Goal: Task Accomplishment & Management: Manage account settings

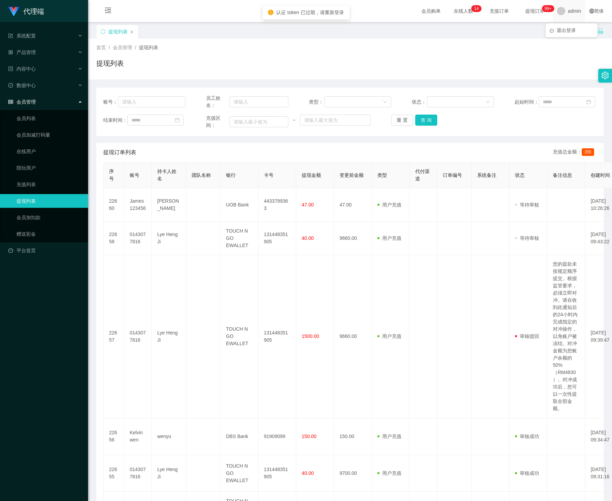
click at [559, 11] on div "admin" at bounding box center [569, 11] width 32 height 22
click at [568, 15] on span "admin" at bounding box center [574, 11] width 13 height 22
click at [574, 36] on div "提现列表" at bounding box center [346, 37] width 501 height 24
click at [568, 20] on span "admin" at bounding box center [574, 11] width 13 height 22
click at [565, 33] on li "退出登录" at bounding box center [572, 30] width 52 height 11
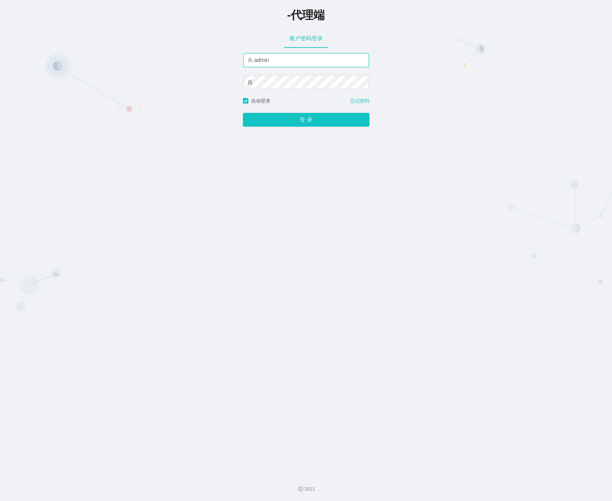
click at [341, 60] on input "admin" at bounding box center [306, 60] width 125 height 14
drag, startPoint x: 335, startPoint y: 60, endPoint x: 0, endPoint y: 54, distance: 334.9
click at [0, 54] on div "-代理端 账户密码登录 admin 自动登录 忘记密码 登 录" at bounding box center [306, 234] width 612 height 469
paste input "luoshao666"
type input "luoshao666"
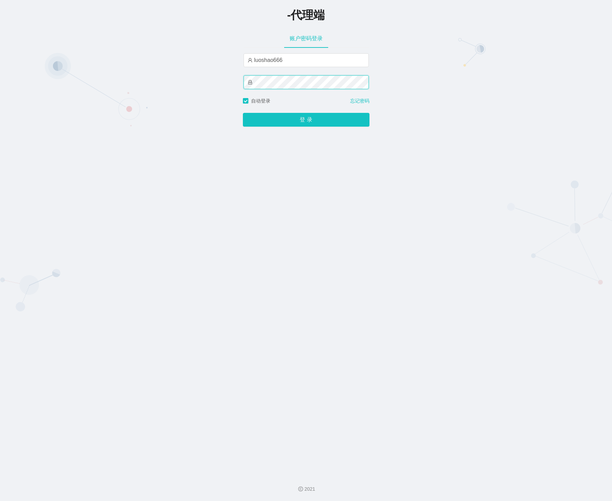
click at [131, 83] on div "-代理端 账户密码登录 luoshao666 自动登录 忘记密码 登 录" at bounding box center [306, 234] width 612 height 469
click at [262, 117] on button "登 录" at bounding box center [306, 120] width 127 height 14
click at [263, 117] on button "登 录" at bounding box center [306, 120] width 127 height 14
click at [263, 117] on div "登 录" at bounding box center [306, 116] width 127 height 22
click at [263, 117] on button "登 录" at bounding box center [306, 120] width 127 height 14
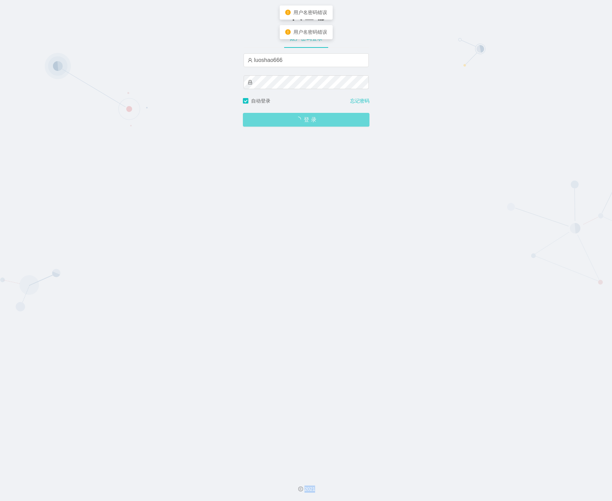
click at [263, 117] on div "登 录" at bounding box center [306, 116] width 127 height 22
click at [263, 117] on button "登 录" at bounding box center [306, 120] width 127 height 14
click at [263, 117] on div "登 录" at bounding box center [306, 116] width 127 height 22
click at [263, 117] on button "登 录" at bounding box center [306, 120] width 127 height 14
click at [263, 117] on div "登 录" at bounding box center [306, 116] width 127 height 22
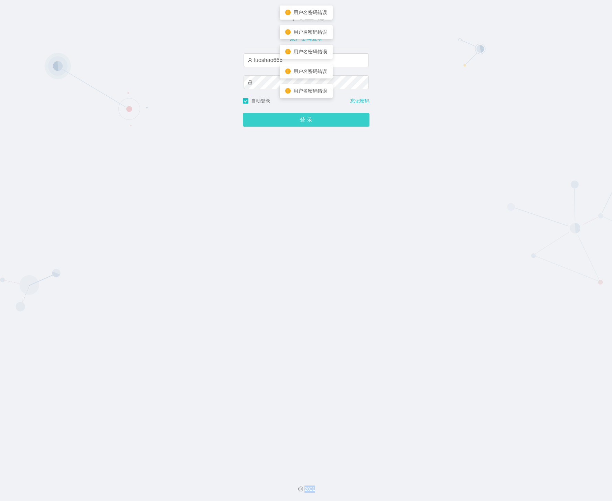
click at [263, 117] on button "登 录" at bounding box center [306, 120] width 127 height 14
click at [263, 117] on div "登 录" at bounding box center [306, 116] width 127 height 22
click at [264, 117] on button "登 录" at bounding box center [306, 120] width 127 height 14
click at [264, 117] on div "登 录" at bounding box center [306, 116] width 127 height 22
click at [264, 117] on button "登 录" at bounding box center [306, 120] width 127 height 14
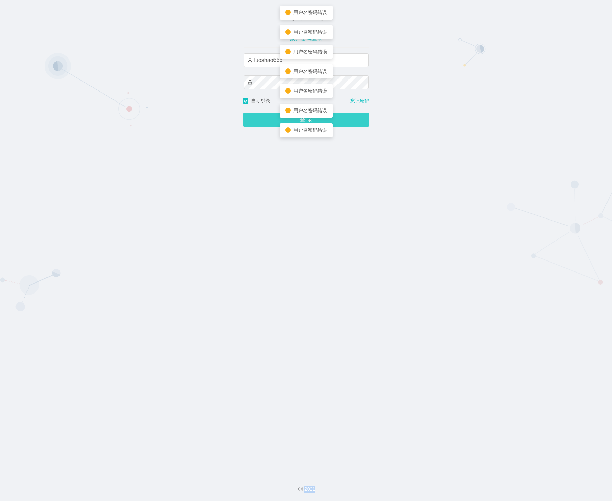
click at [264, 117] on div "登 录" at bounding box center [306, 116] width 127 height 22
click at [264, 117] on button "登 录" at bounding box center [306, 120] width 127 height 14
click at [264, 117] on div "登 录" at bounding box center [306, 116] width 127 height 22
click at [264, 117] on button "登 录" at bounding box center [306, 120] width 127 height 14
click at [170, 85] on div "-代理端 账户密码登录 luoshao666 自动登录 忘记密码 登 录" at bounding box center [306, 234] width 612 height 469
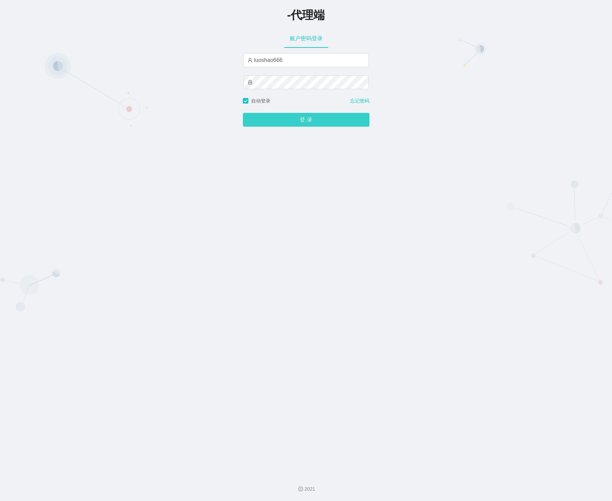
click at [310, 127] on button "登 录" at bounding box center [306, 120] width 127 height 14
drag, startPoint x: 303, startPoint y: 60, endPoint x: 153, endPoint y: 55, distance: 149.5
click at [153, 55] on div "-代理端 账户密码登录 luoshao666 自动登录 忘记密码 登 录" at bounding box center [306, 234] width 612 height 469
paste input "text"
click at [206, 83] on div "-代理端 账户密码登录 luoshao666 自动登录 忘记密码 登 录" at bounding box center [306, 234] width 612 height 469
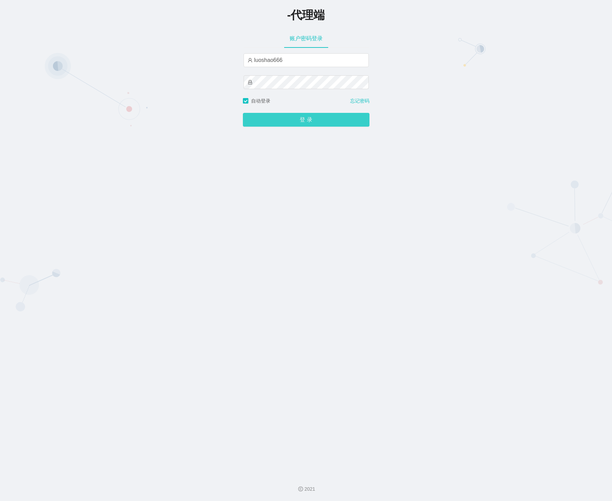
click at [270, 127] on button "登 录" at bounding box center [306, 120] width 127 height 14
click at [271, 125] on button "登 录" at bounding box center [306, 120] width 127 height 14
click at [271, 125] on div "登 录" at bounding box center [306, 116] width 127 height 22
click at [271, 125] on button "登 录" at bounding box center [306, 120] width 127 height 14
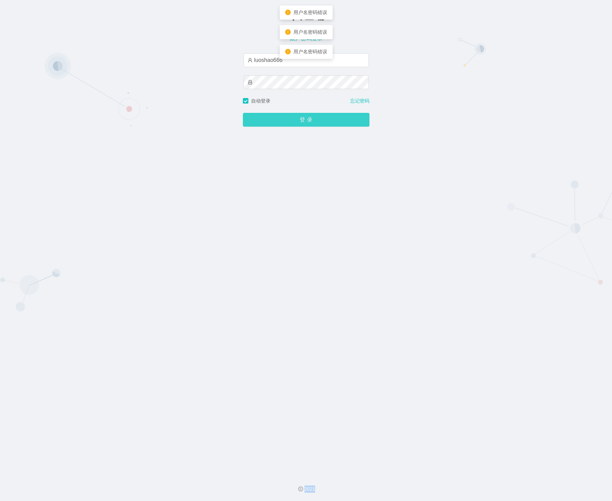
click at [271, 125] on div "登 录" at bounding box center [306, 116] width 127 height 22
click at [271, 125] on button "登 录" at bounding box center [306, 120] width 127 height 14
click at [271, 125] on div "登 录" at bounding box center [306, 116] width 127 height 22
click at [271, 125] on button "登 录" at bounding box center [306, 120] width 127 height 14
click at [271, 125] on div "登 录" at bounding box center [306, 116] width 127 height 22
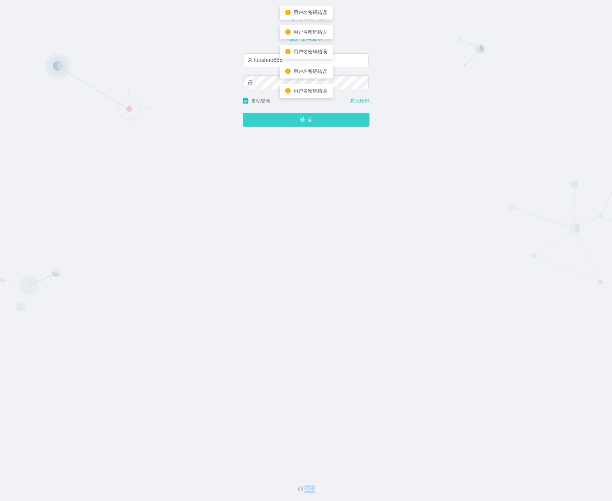
click at [271, 125] on button "登 录" at bounding box center [306, 120] width 127 height 14
click at [271, 125] on div "登 录" at bounding box center [306, 116] width 127 height 22
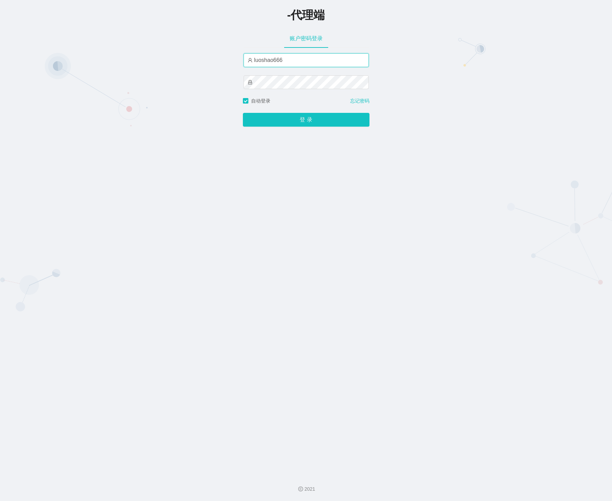
click at [308, 63] on input "luoshao666" at bounding box center [306, 60] width 125 height 14
drag, startPoint x: 309, startPoint y: 63, endPoint x: 98, endPoint y: 56, distance: 210.7
click at [98, 56] on div "-代理端 账户密码登录 luoshao666 自动登录 忘记密码 登 录" at bounding box center [306, 234] width 612 height 469
paste input "feib"
click at [288, 121] on button "登 录" at bounding box center [306, 120] width 127 height 14
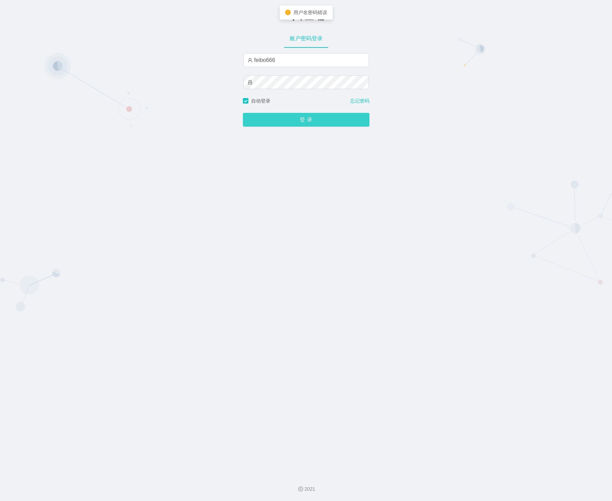
click at [288, 121] on button "登 录" at bounding box center [306, 120] width 127 height 14
click at [288, 121] on span "登 录" at bounding box center [306, 120] width 127 height 6
click at [288, 121] on button "登 录" at bounding box center [306, 120] width 127 height 14
click at [288, 121] on span "登 录" at bounding box center [306, 120] width 127 height 6
click at [288, 121] on button "登 录" at bounding box center [306, 120] width 127 height 14
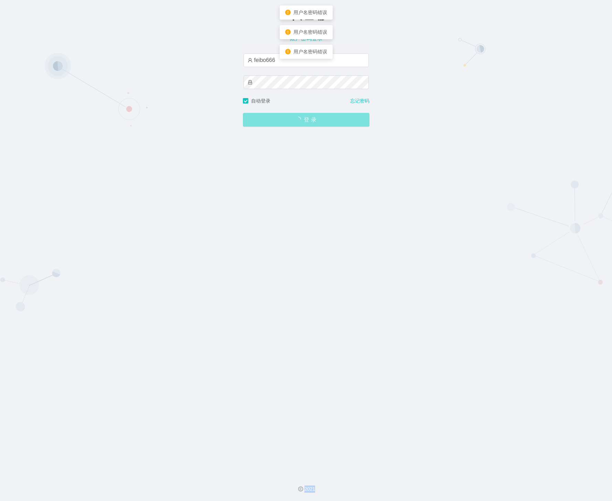
click at [288, 121] on span "登 录" at bounding box center [306, 120] width 127 height 6
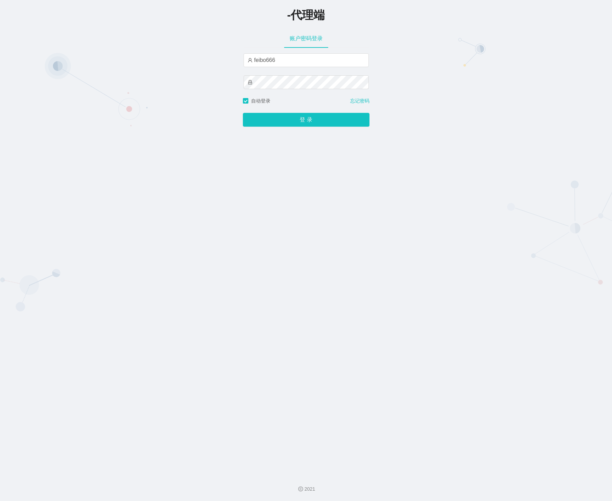
drag, startPoint x: 437, startPoint y: 187, endPoint x: 420, endPoint y: 148, distance: 43.0
click at [435, 181] on div "-代理端 账户密码登录 feibo666 自动登录 忘记密码 登 录" at bounding box center [306, 234] width 612 height 469
drag, startPoint x: 317, startPoint y: 60, endPoint x: 147, endPoint y: 61, distance: 170.7
click at [148, 61] on div "-代理端 账户密码登录 feibo666 自动登录 忘记密码 登 录" at bounding box center [306, 234] width 612 height 469
paste input "luosha"
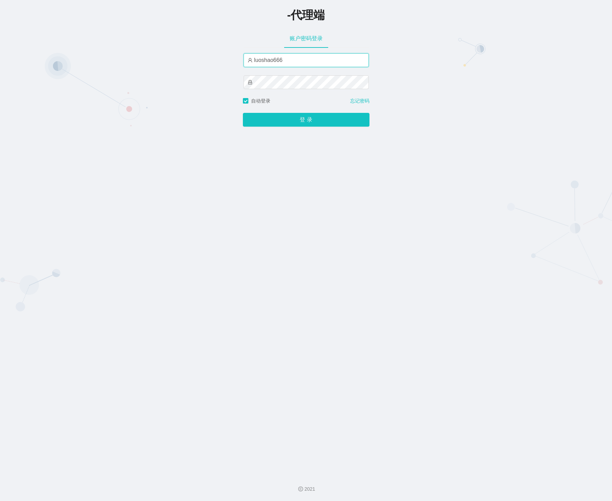
type input "luoshao666"
click at [229, 83] on div "-代理端 账户密码登录 luoshao666 自动登录 忘记密码 登 录" at bounding box center [306, 234] width 612 height 469
click at [243, 113] on button "登 录" at bounding box center [306, 120] width 127 height 14
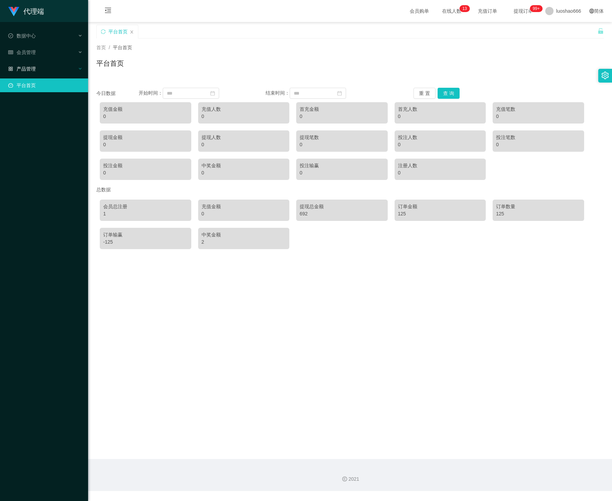
click at [36, 78] on link "平台首页" at bounding box center [45, 85] width 74 height 14
click at [37, 65] on div "产品管理" at bounding box center [44, 69] width 88 height 14
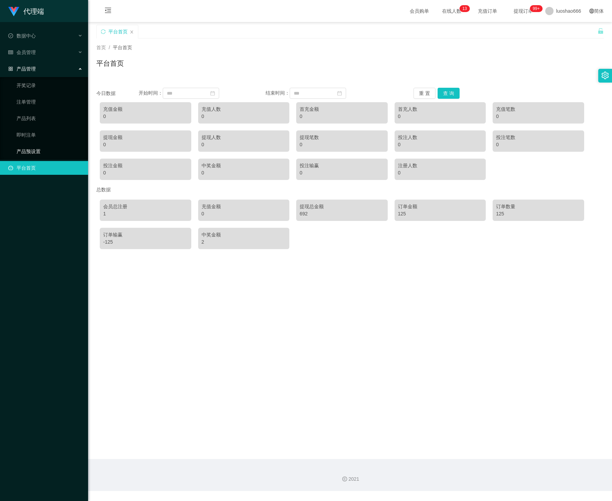
click at [40, 145] on link "产品预设置" at bounding box center [50, 152] width 66 height 14
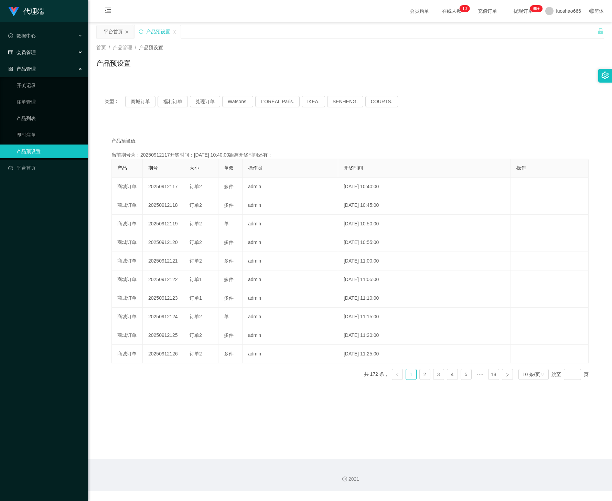
drag, startPoint x: 35, startPoint y: 48, endPoint x: 24, endPoint y: 63, distance: 19.1
click at [35, 49] on div "会员管理" at bounding box center [44, 52] width 88 height 14
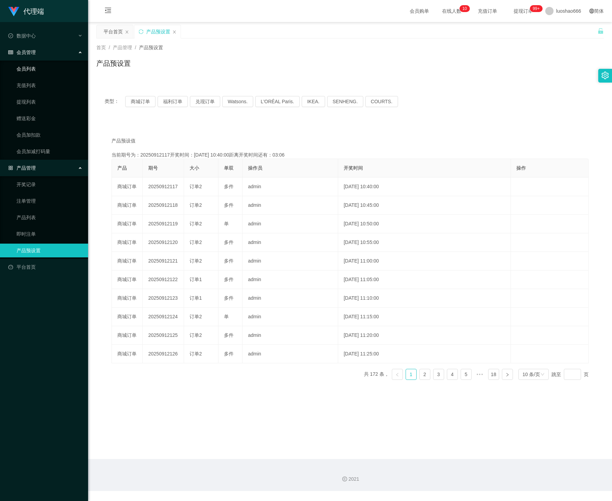
click at [37, 64] on link "会员列表" at bounding box center [50, 69] width 66 height 14
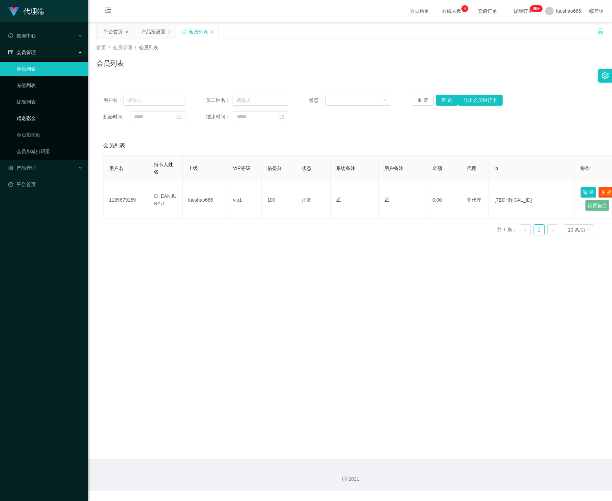
click at [41, 118] on link "赠送彩金" at bounding box center [50, 119] width 66 height 14
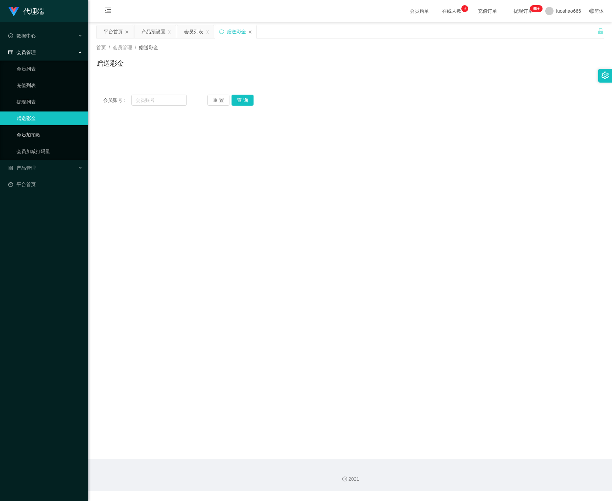
click at [43, 133] on link "会员加扣款" at bounding box center [50, 135] width 66 height 14
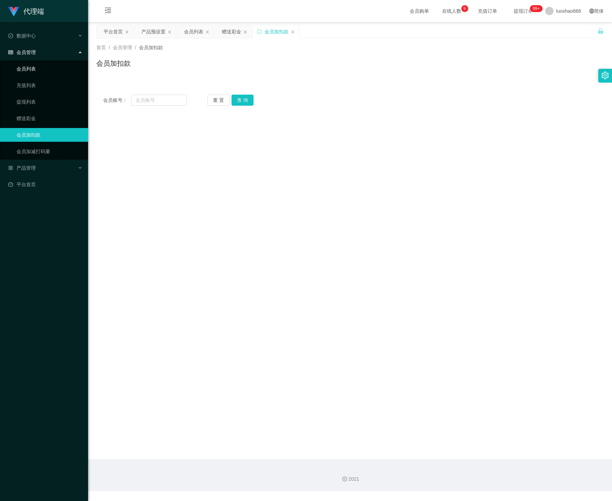
click at [37, 68] on link "会员列表" at bounding box center [50, 69] width 66 height 14
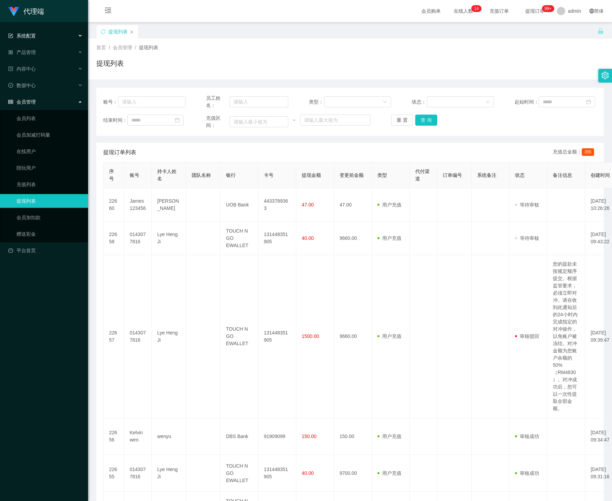
click at [38, 36] on div "系统配置" at bounding box center [44, 36] width 88 height 14
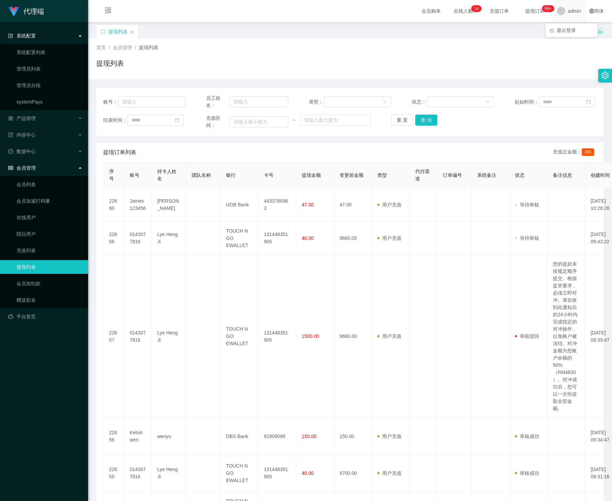
click at [568, 11] on span "admin" at bounding box center [574, 11] width 13 height 22
click at [566, 31] on div "提现列表" at bounding box center [346, 37] width 501 height 24
click at [568, 17] on span "admin" at bounding box center [574, 11] width 13 height 22
click at [570, 37] on div "退出登录" at bounding box center [572, 30] width 52 height 14
click at [571, 36] on ul "退出登录" at bounding box center [572, 30] width 52 height 14
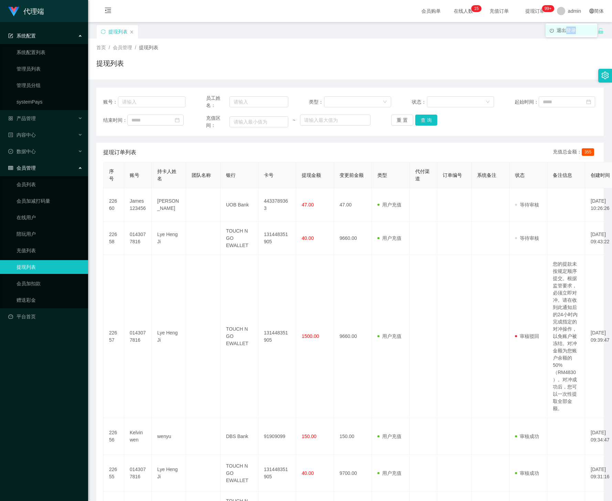
click at [571, 31] on span "退出登录" at bounding box center [566, 31] width 19 height 6
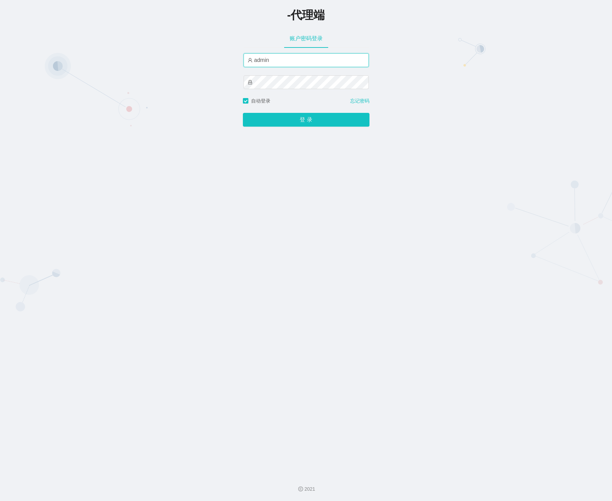
drag, startPoint x: 298, startPoint y: 57, endPoint x: 136, endPoint y: 46, distance: 162.5
click at [137, 46] on div "-代理端 账户密码登录 admin 自动登录 忘记密码 登 录" at bounding box center [306, 234] width 612 height 469
paste input "feibo666"
type input "feibo666"
click at [207, 79] on div "-代理端 账户密码登录 feibo666 自动登录 忘记密码 登 录" at bounding box center [306, 234] width 612 height 469
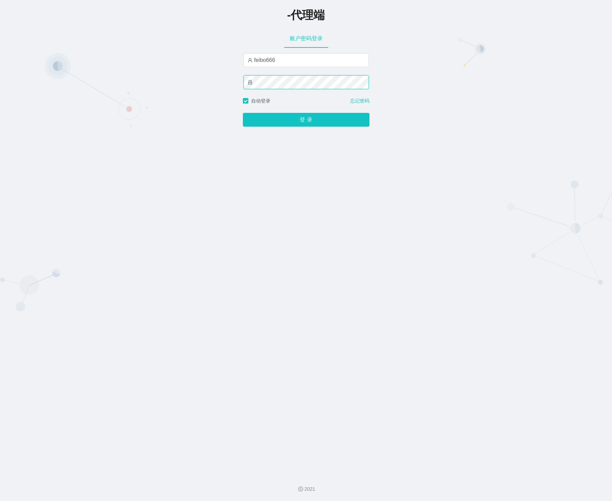
click at [243, 113] on button "登 录" at bounding box center [306, 120] width 127 height 14
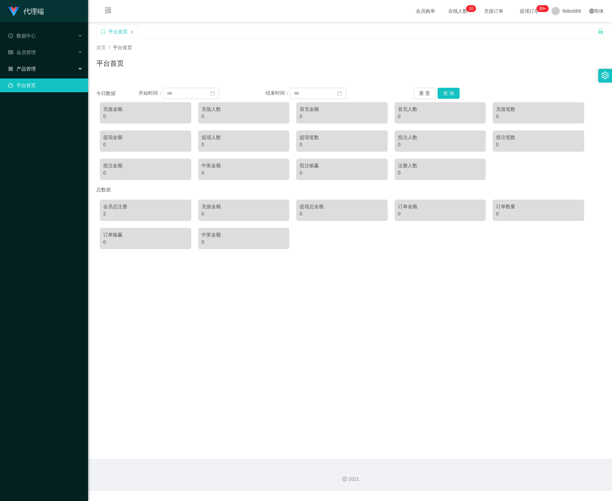
click at [44, 67] on div "产品管理" at bounding box center [44, 69] width 88 height 14
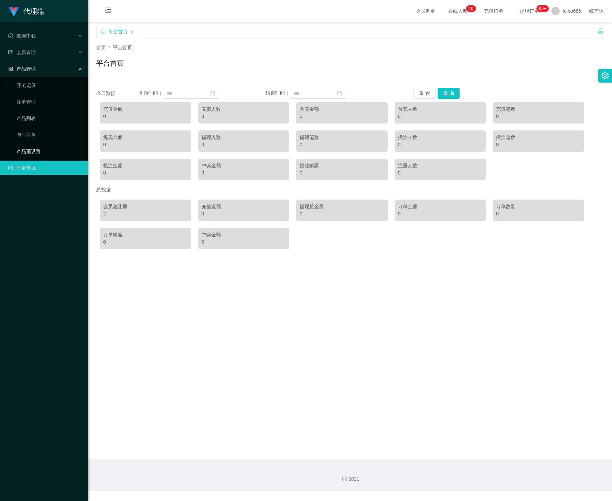
click at [39, 149] on link "产品预设置" at bounding box center [50, 152] width 66 height 14
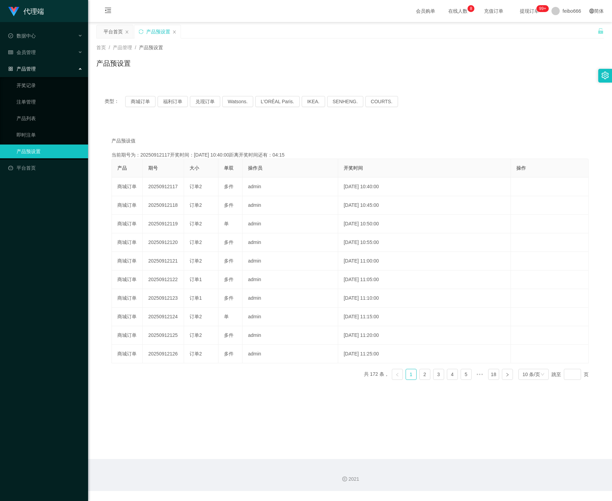
click at [33, 66] on span "产品管理" at bounding box center [22, 69] width 28 height 6
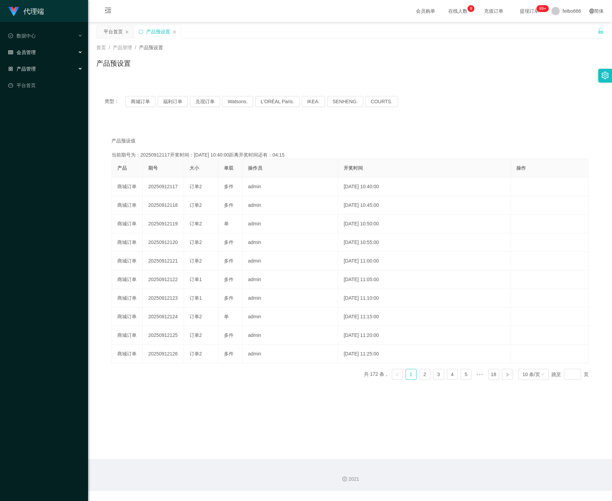
click at [33, 51] on span "会员管理" at bounding box center [22, 53] width 28 height 6
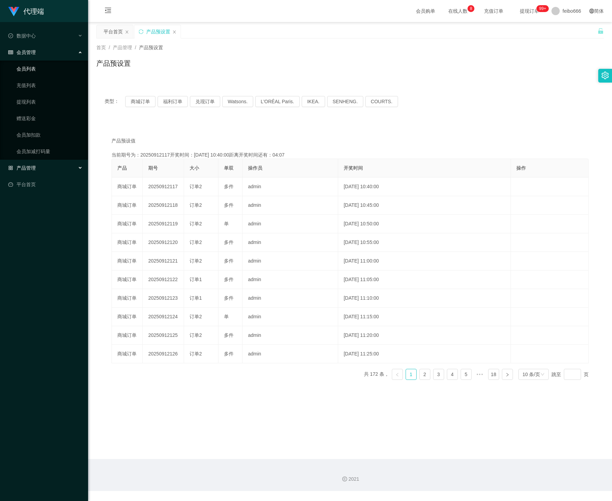
click at [40, 71] on link "会员列表" at bounding box center [50, 69] width 66 height 14
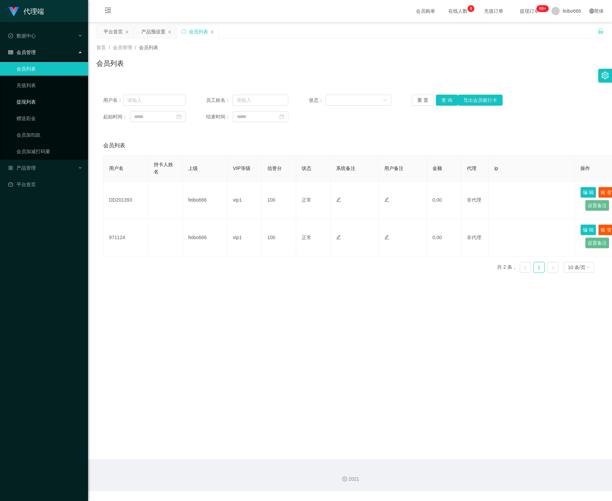
click at [37, 96] on link "提现列表" at bounding box center [50, 102] width 66 height 14
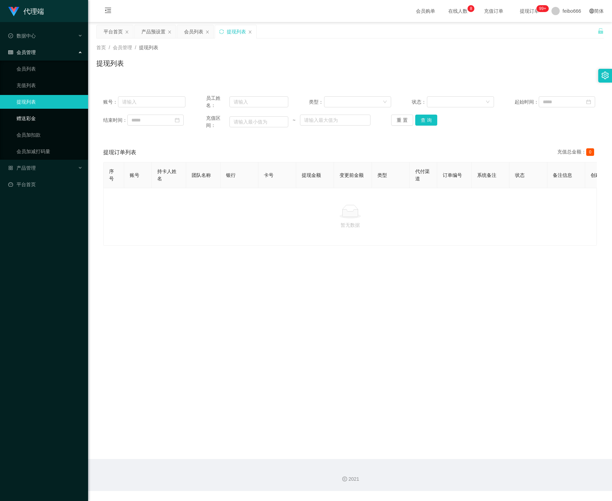
click at [45, 119] on link "赠送彩金" at bounding box center [50, 119] width 66 height 14
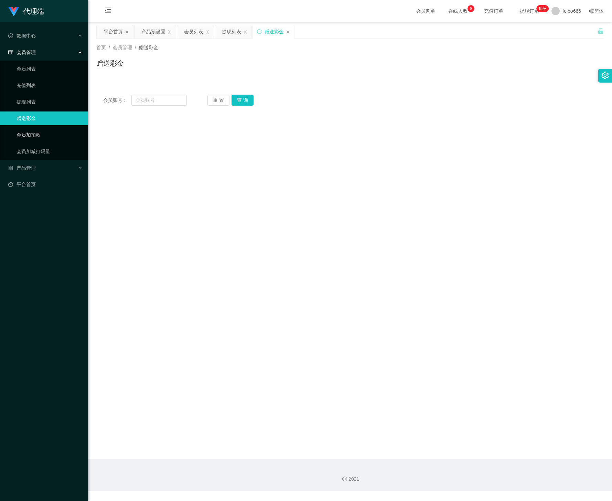
click at [40, 132] on link "会员加扣款" at bounding box center [50, 135] width 66 height 14
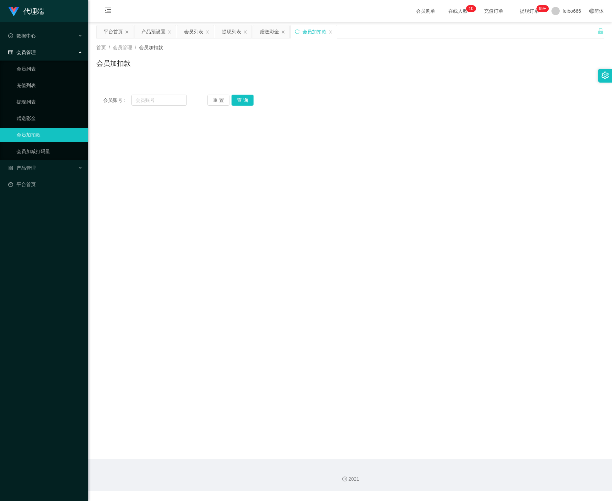
click at [341, 81] on div "会员账号： 重 置 查 询 会员账号 会员姓名 账号余额 操作类型 人工加款 人工扣款 金额 确 定" at bounding box center [350, 95] width 508 height 33
